Goal: Complete application form

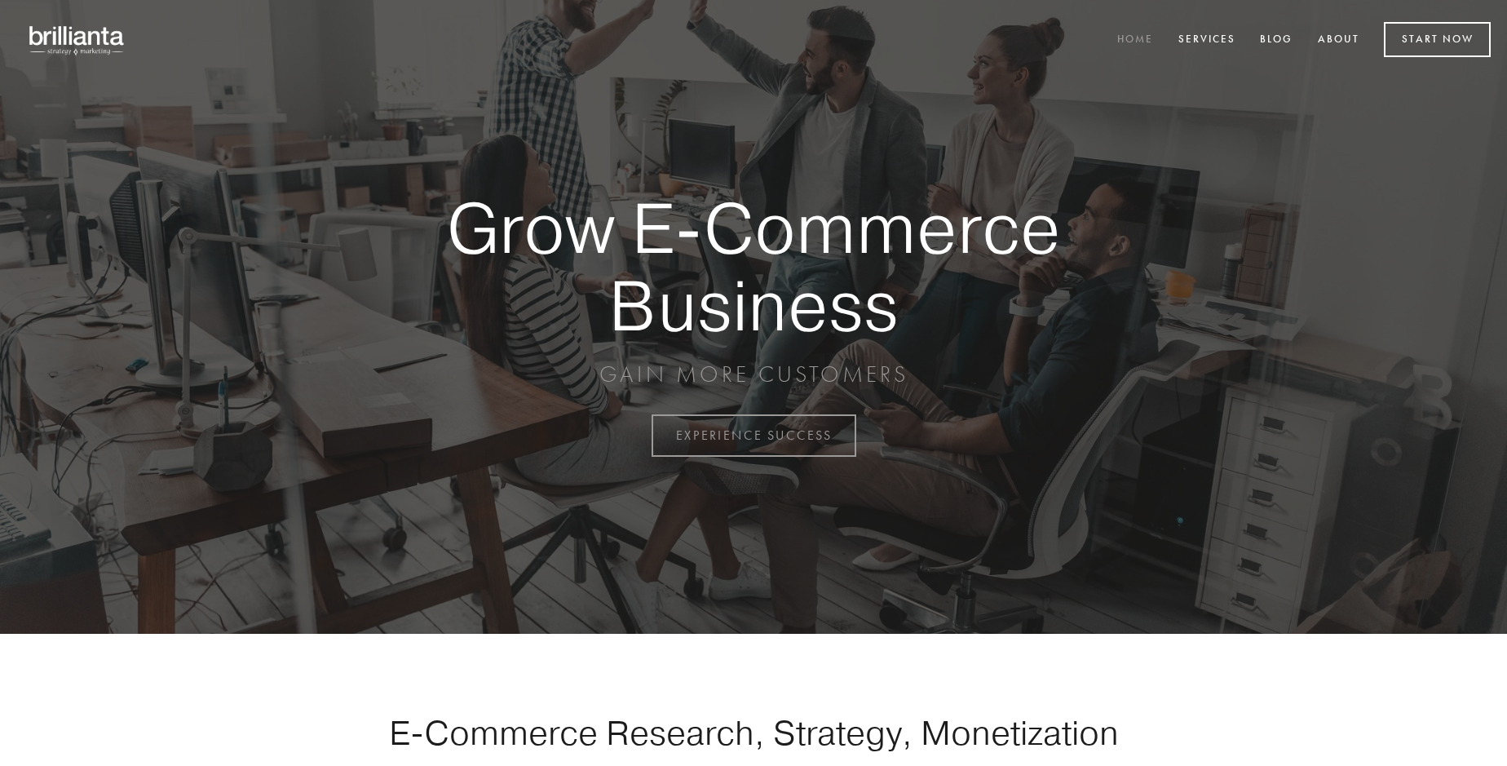
scroll to position [4275, 0]
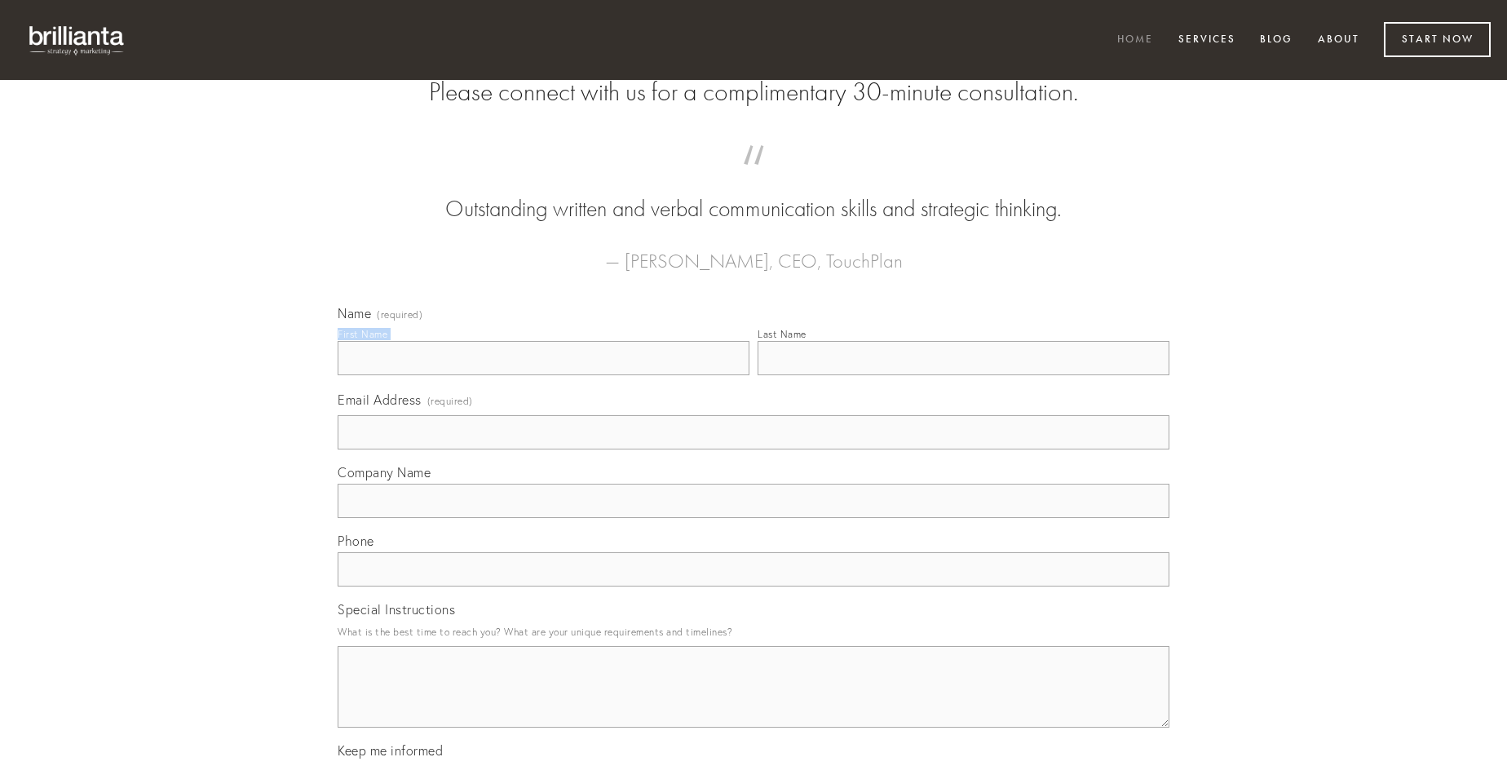
type input "[PERSON_NAME] V"
click at [963, 375] on input "Last Name" at bounding box center [964, 358] width 412 height 34
type input "[PERSON_NAME] V"
click at [753, 449] on input "Email Address (required)" at bounding box center [754, 432] width 832 height 34
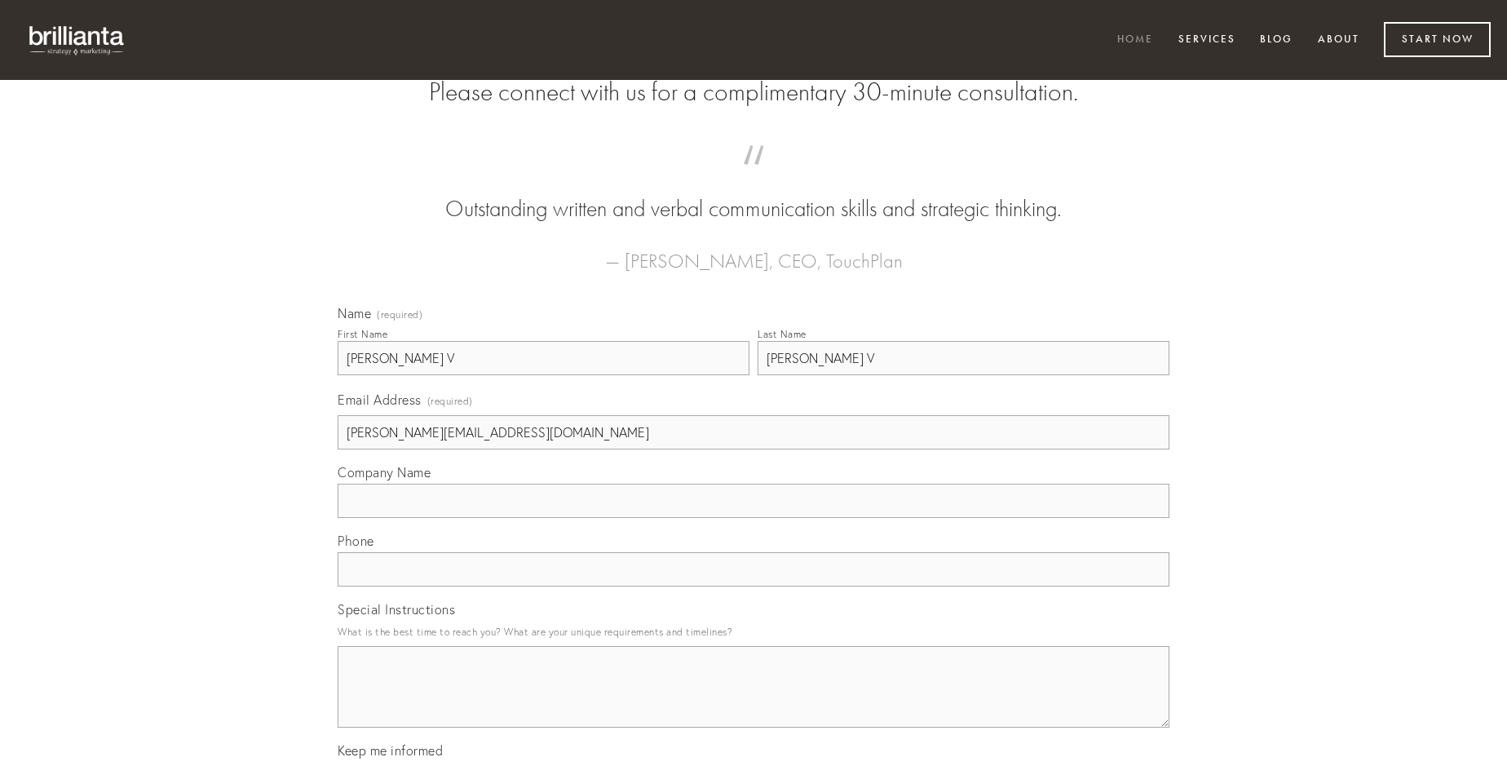
type input "[PERSON_NAME][EMAIL_ADDRESS][DOMAIN_NAME]"
click at [753, 518] on input "Company Name" at bounding box center [754, 501] width 832 height 34
type input "aetas"
click at [753, 586] on input "text" at bounding box center [754, 569] width 832 height 34
click at [753, 701] on textarea "Special Instructions" at bounding box center [754, 687] width 832 height 82
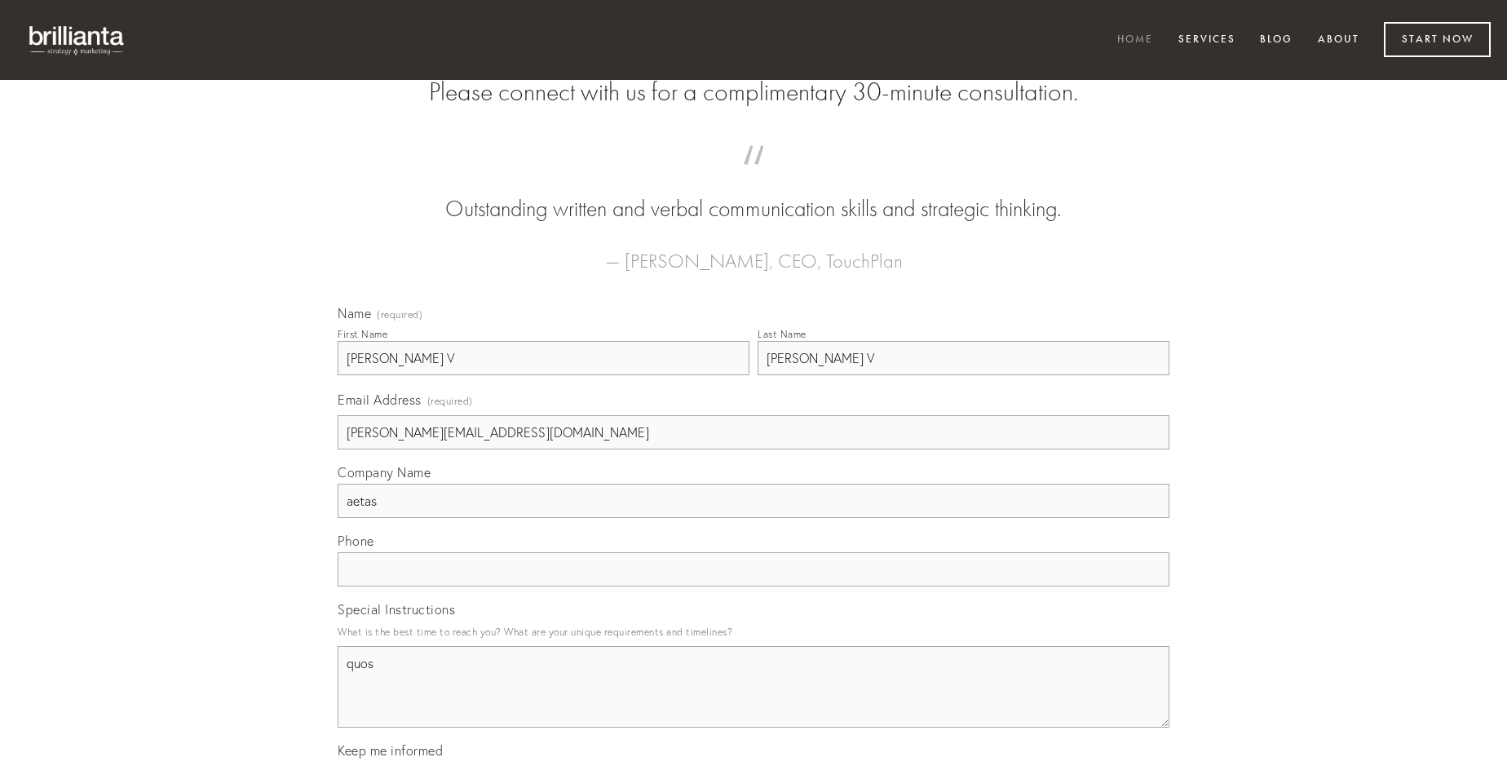
type textarea "quos"
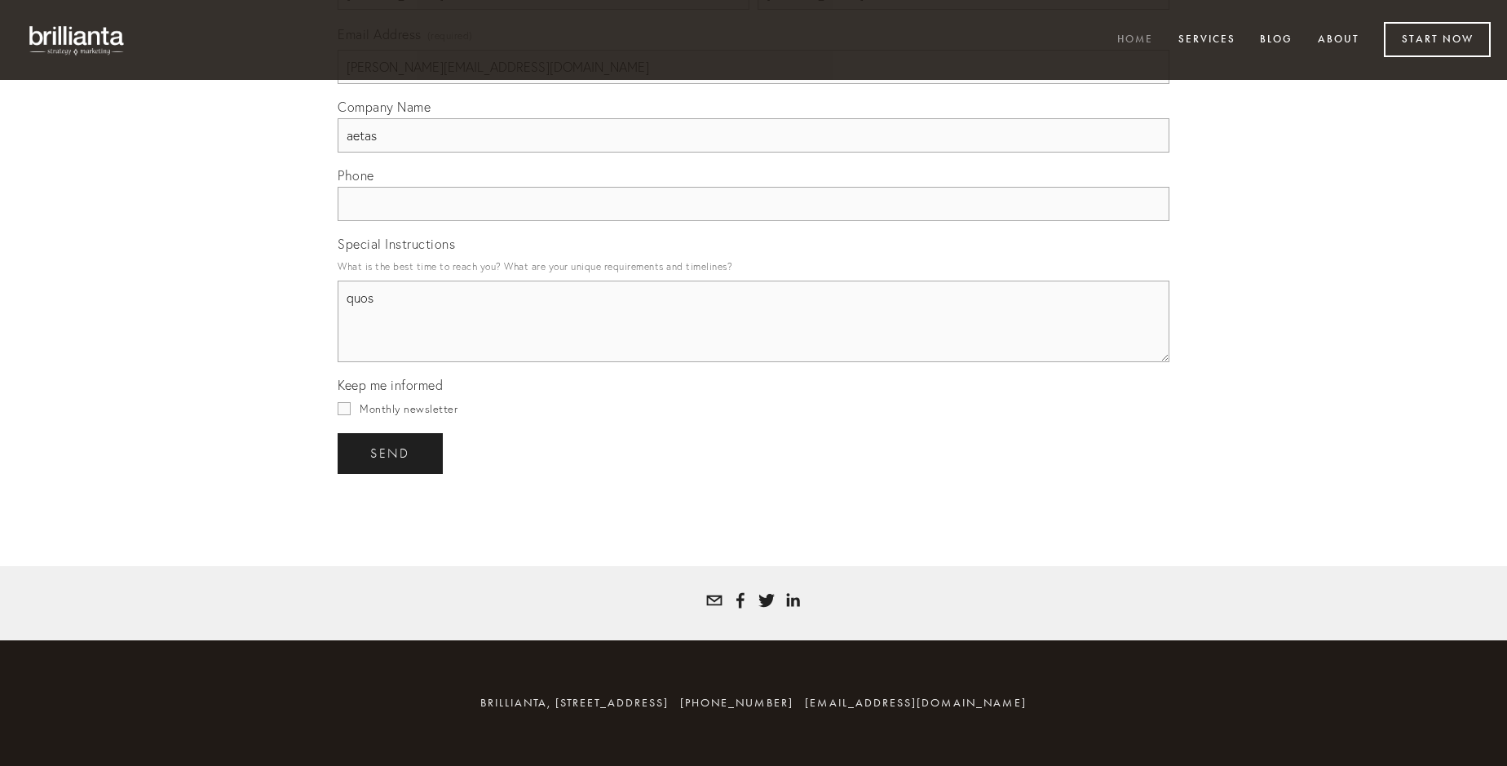
click at [391, 453] on span "send" at bounding box center [390, 453] width 40 height 15
